Goal: Task Accomplishment & Management: Manage account settings

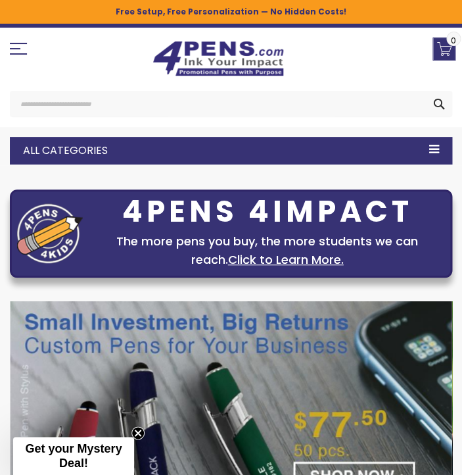
click at [13, 48] on span "Toggle Nav" at bounding box center [18, 49] width 17 height 12
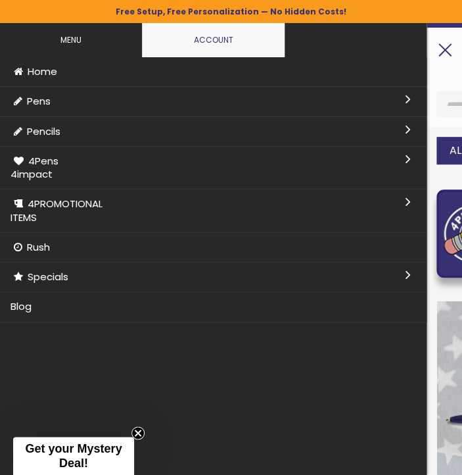
click at [200, 39] on link "Account" at bounding box center [212, 39] width 39 height 11
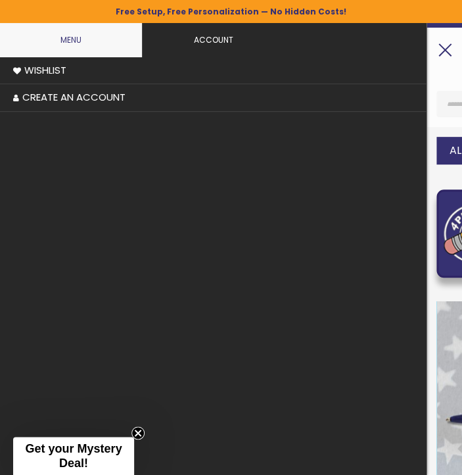
click at [451, 53] on span "Toggle Nav" at bounding box center [445, 49] width 17 height 12
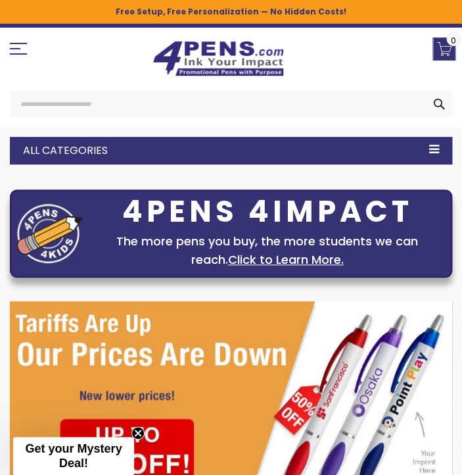
click at [433, 150] on div "All Categories" at bounding box center [231, 151] width 443 height 28
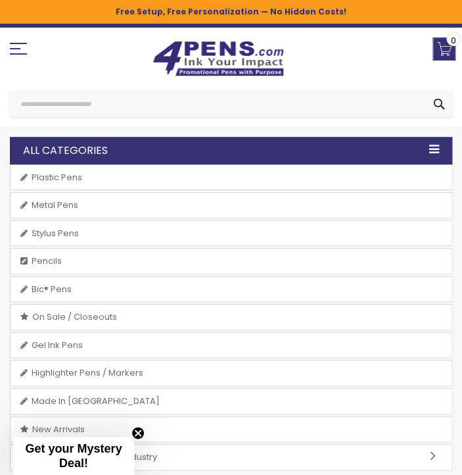
click at [318, 103] on input "Search" at bounding box center [231, 104] width 443 height 26
click at [406, 55] on div "Toggle Nav" at bounding box center [231, 61] width 443 height 55
click at [437, 41] on link "My Cart 0.00 0" at bounding box center [444, 48] width 23 height 23
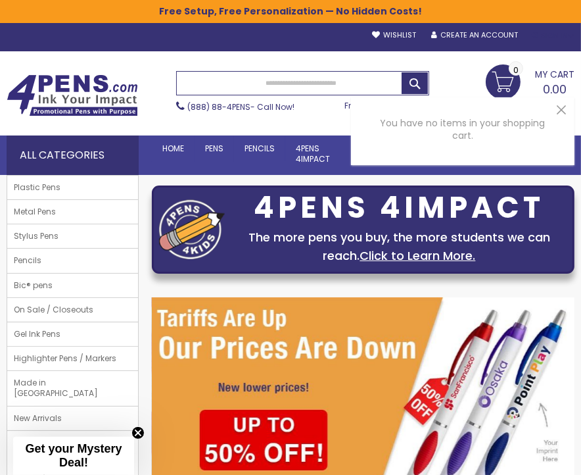
click at [462, 35] on div "Sign In" at bounding box center [552, 36] width 43 height 10
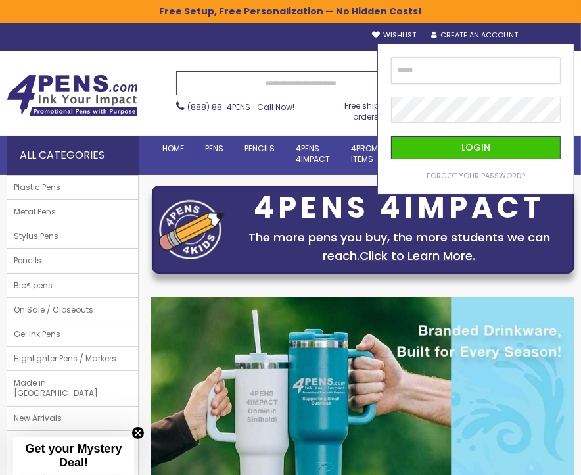
click at [462, 77] on input "email" at bounding box center [476, 70] width 170 height 26
paste input "**********"
type input "**********"
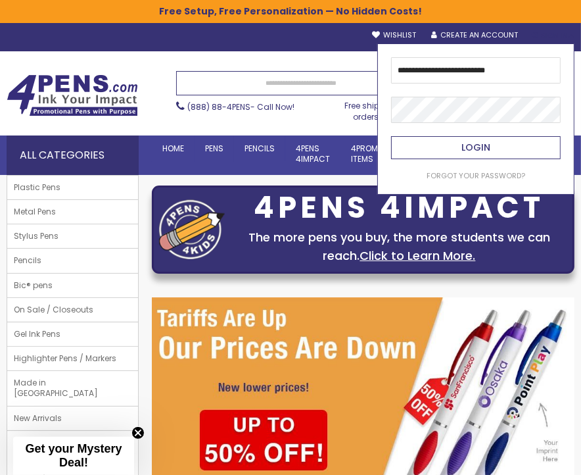
click at [462, 144] on span "Login" at bounding box center [476, 147] width 29 height 13
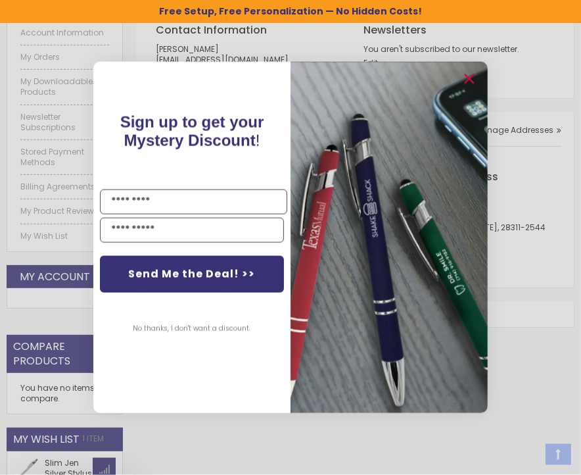
scroll to position [276, 0]
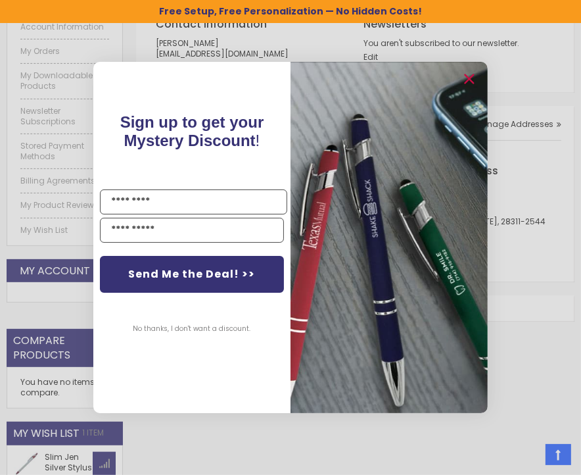
click at [216, 330] on button "No thanks, I don't want a discount." at bounding box center [192, 328] width 131 height 33
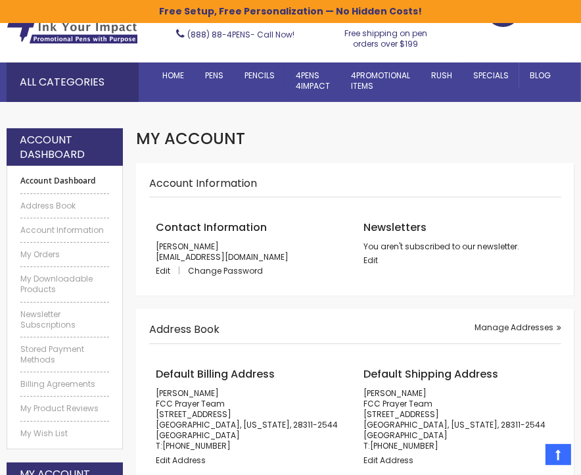
scroll to position [0, 0]
